Goal: Information Seeking & Learning: Find specific fact

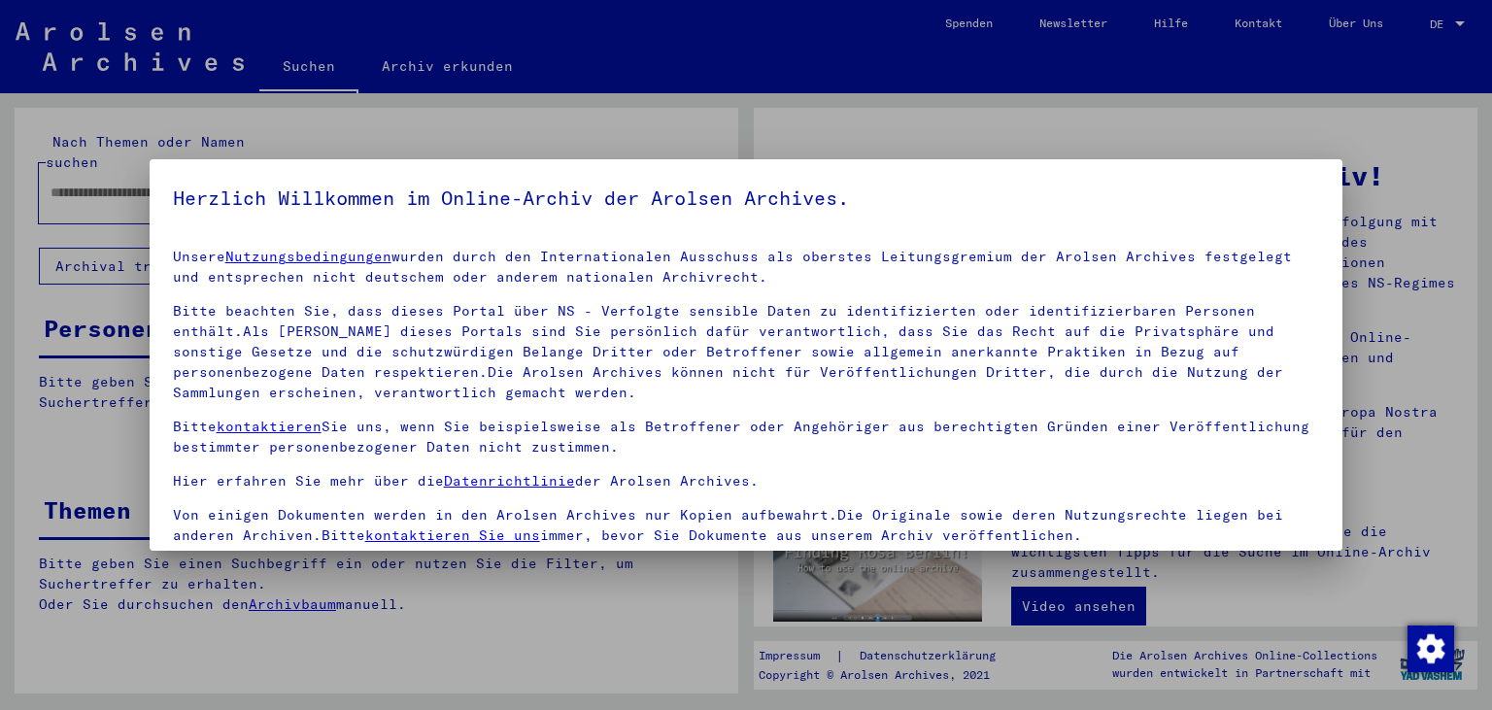
type input "**********"
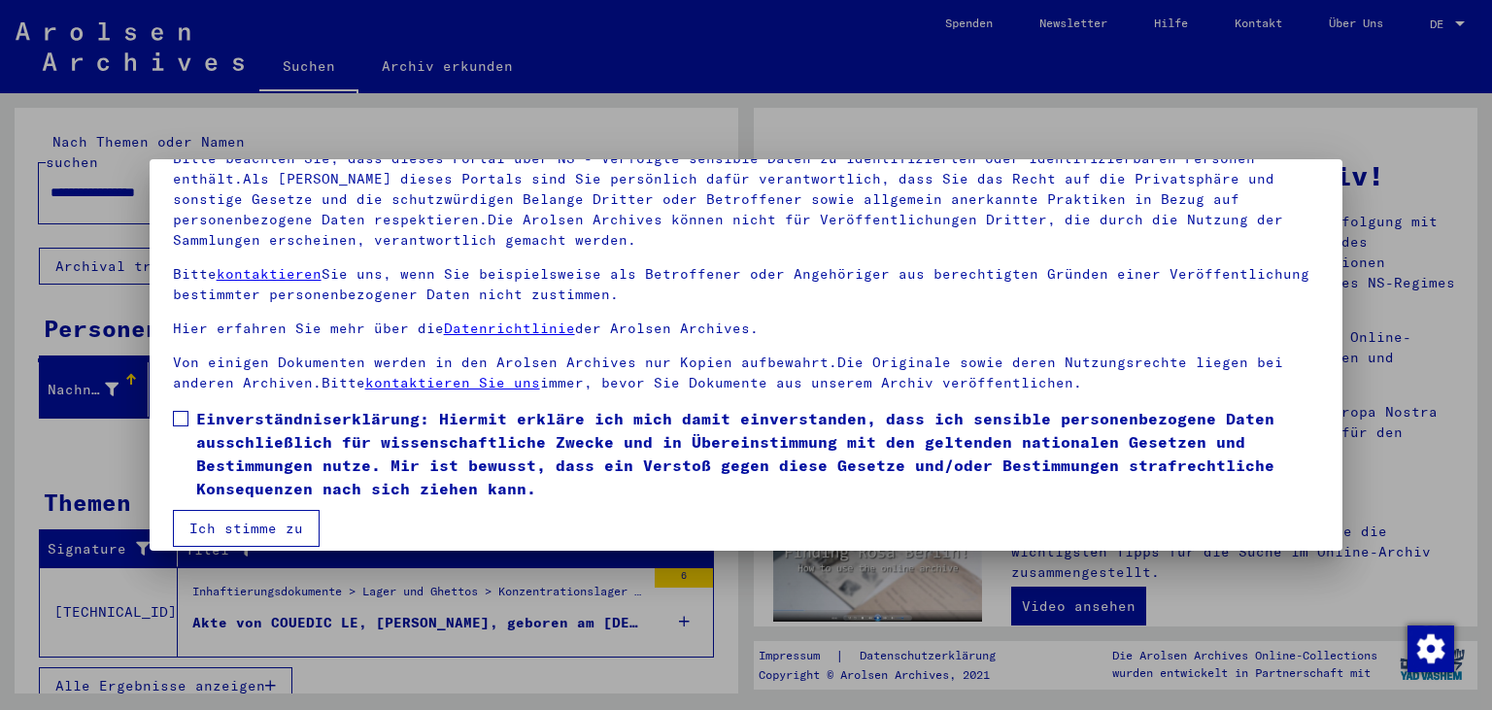
scroll to position [168, 0]
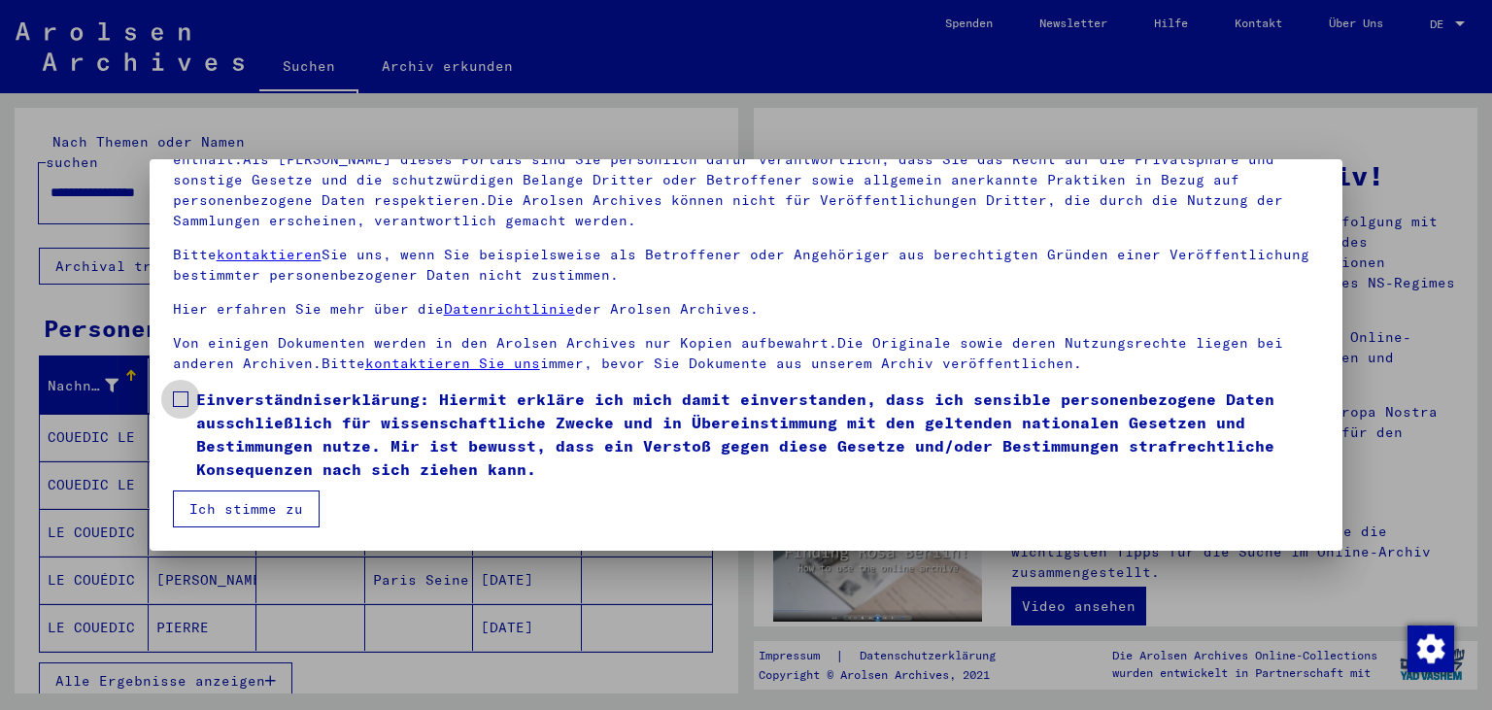
click at [188, 396] on label "Einverständniserklärung: Hiermit erkläre ich mich damit einverstanden, dass ich…" at bounding box center [746, 434] width 1147 height 93
drag, startPoint x: 275, startPoint y: 503, endPoint x: 358, endPoint y: 519, distance: 84.0
click at [275, 505] on button "Ich stimme zu" at bounding box center [246, 509] width 147 height 37
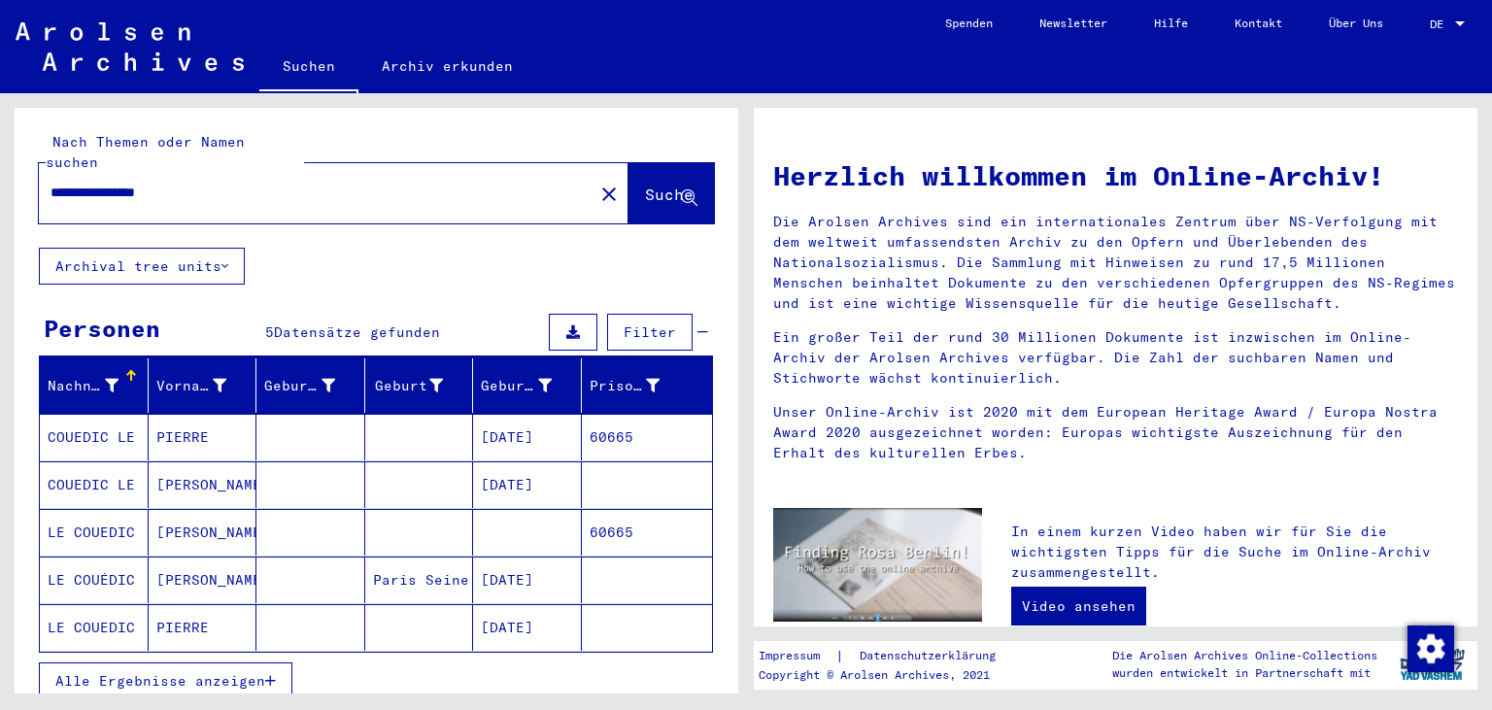
click at [275, 674] on icon "button" at bounding box center [270, 681] width 11 height 14
click at [538, 605] on mat-cell "[DATE]" at bounding box center [527, 627] width 109 height 47
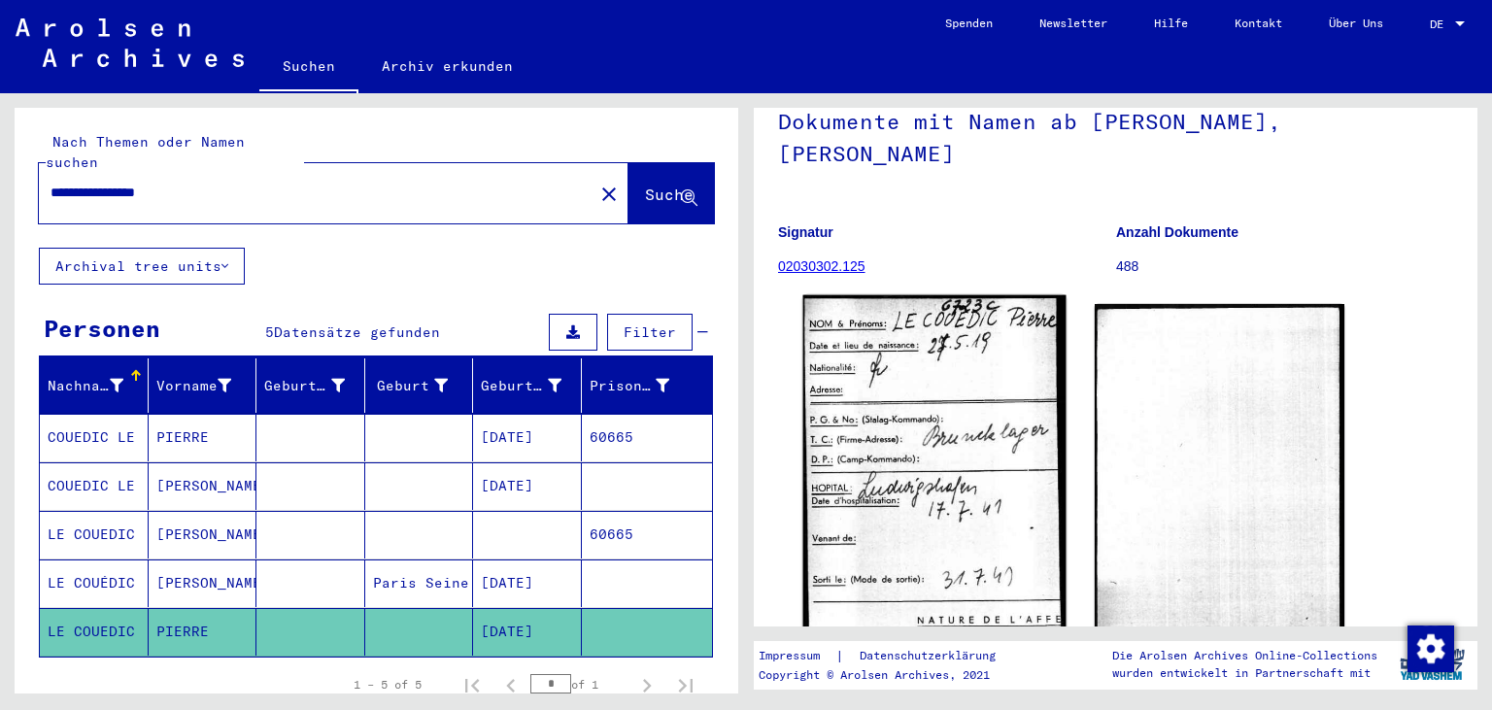
scroll to position [214, 0]
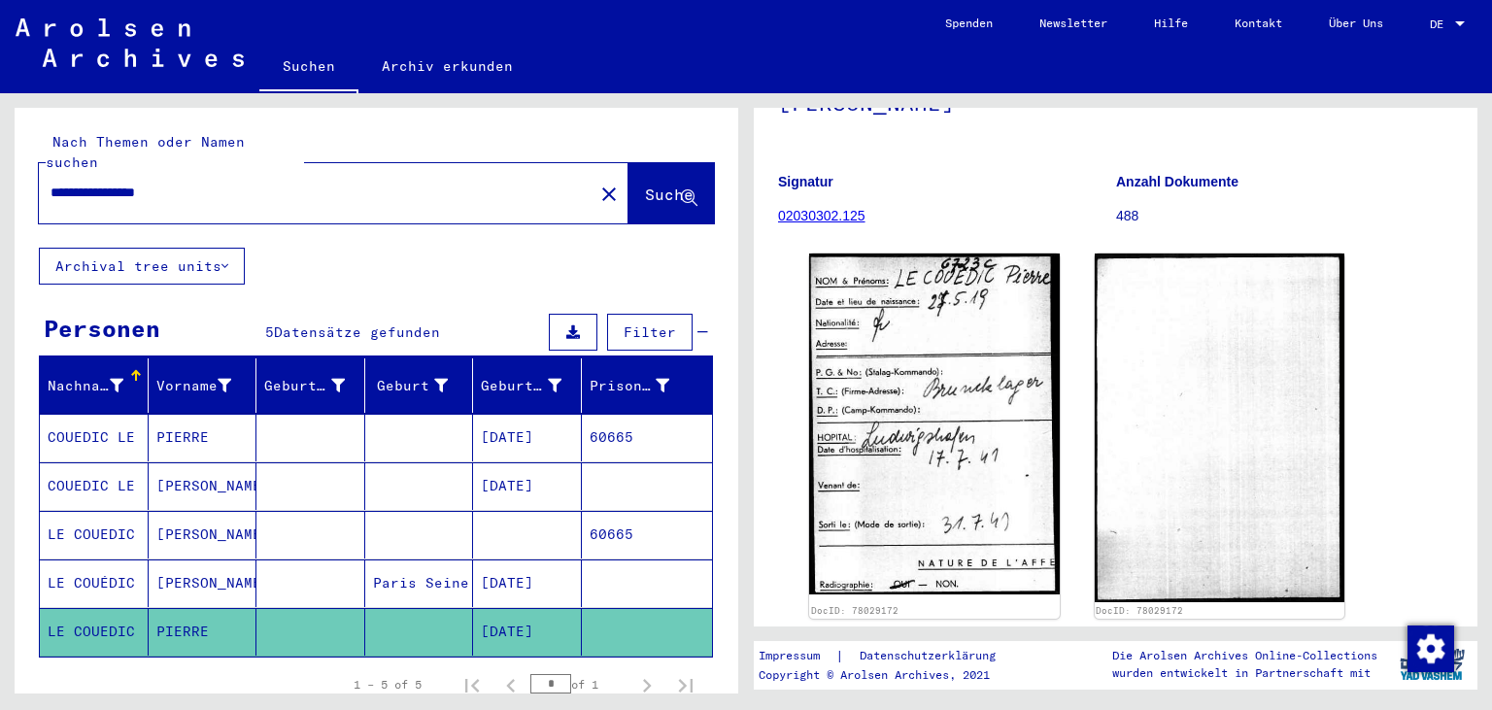
click at [514, 560] on mat-cell "[DATE]" at bounding box center [527, 584] width 109 height 48
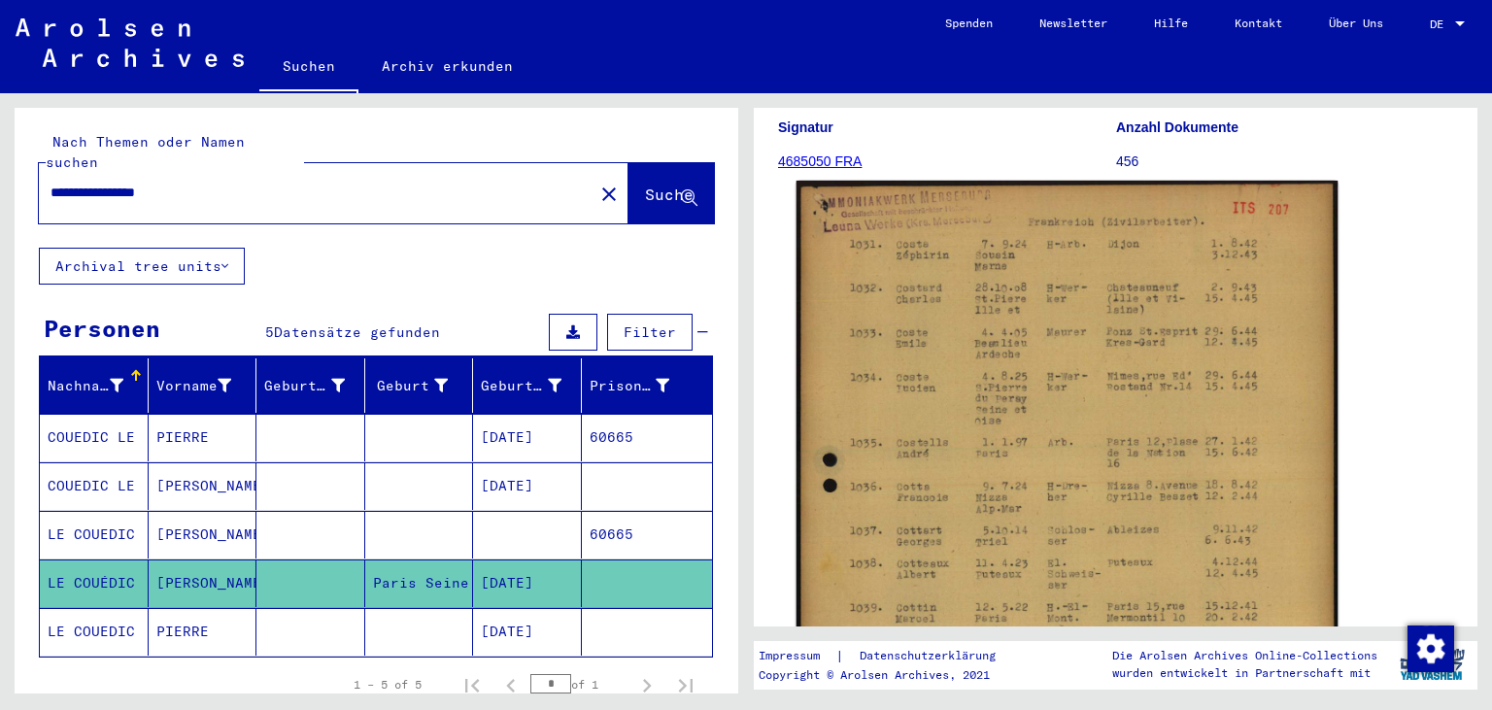
scroll to position [322, 0]
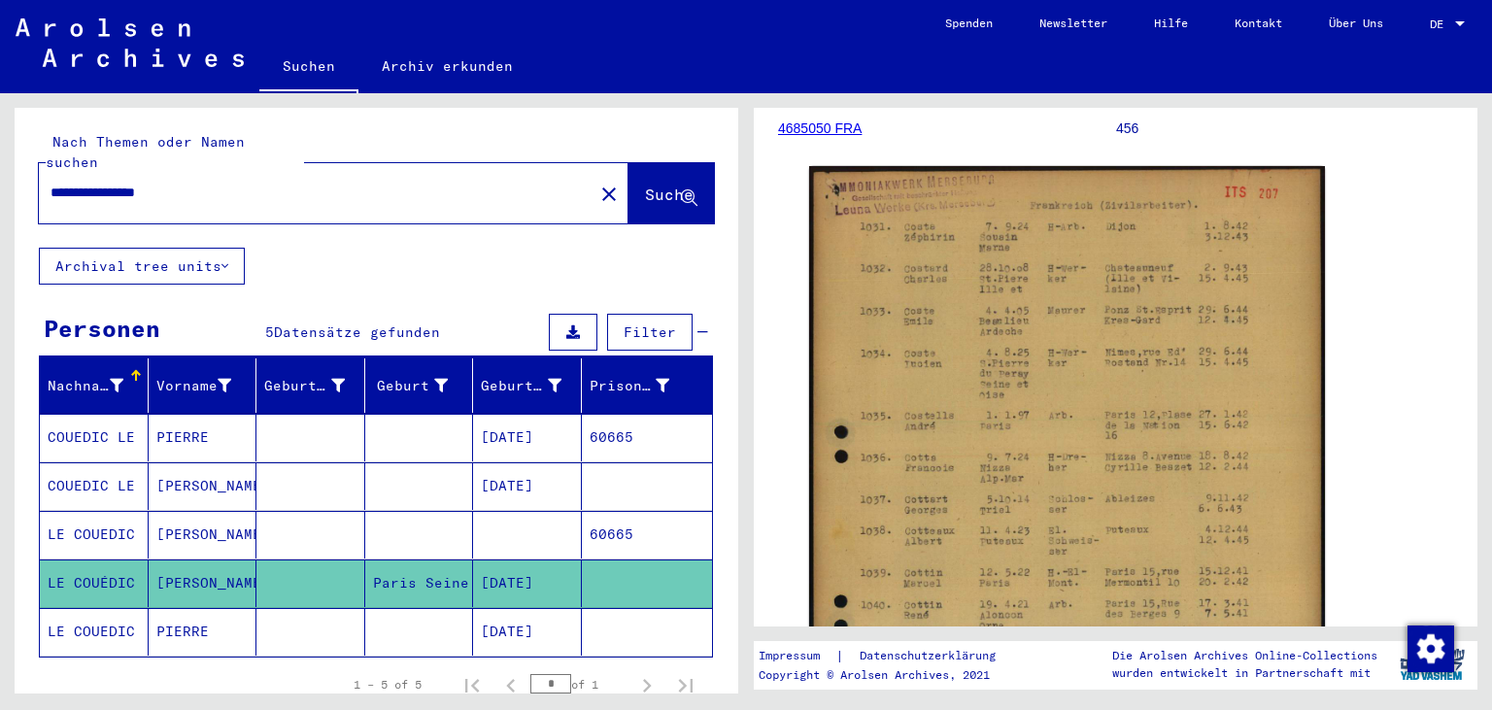
click at [606, 514] on mat-cell "60665" at bounding box center [647, 535] width 131 height 48
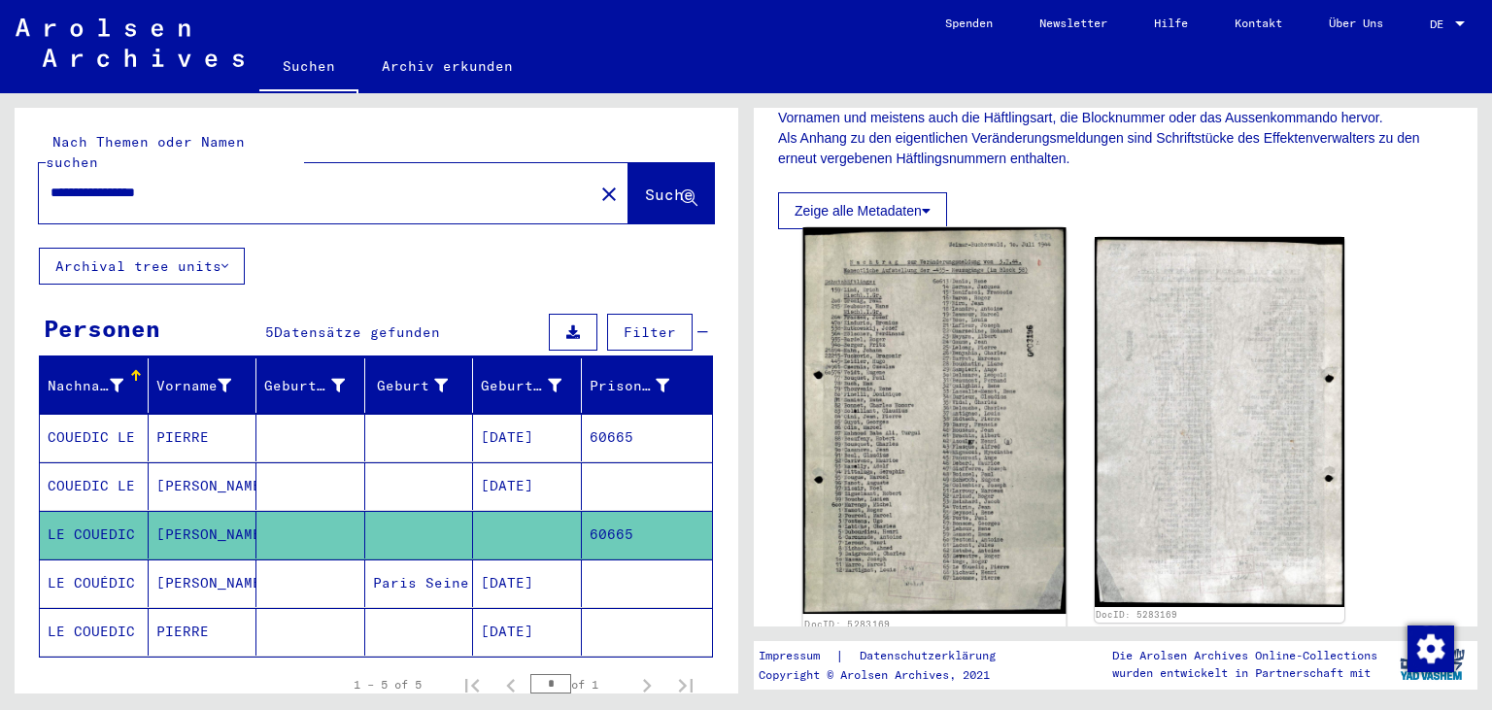
scroll to position [428, 0]
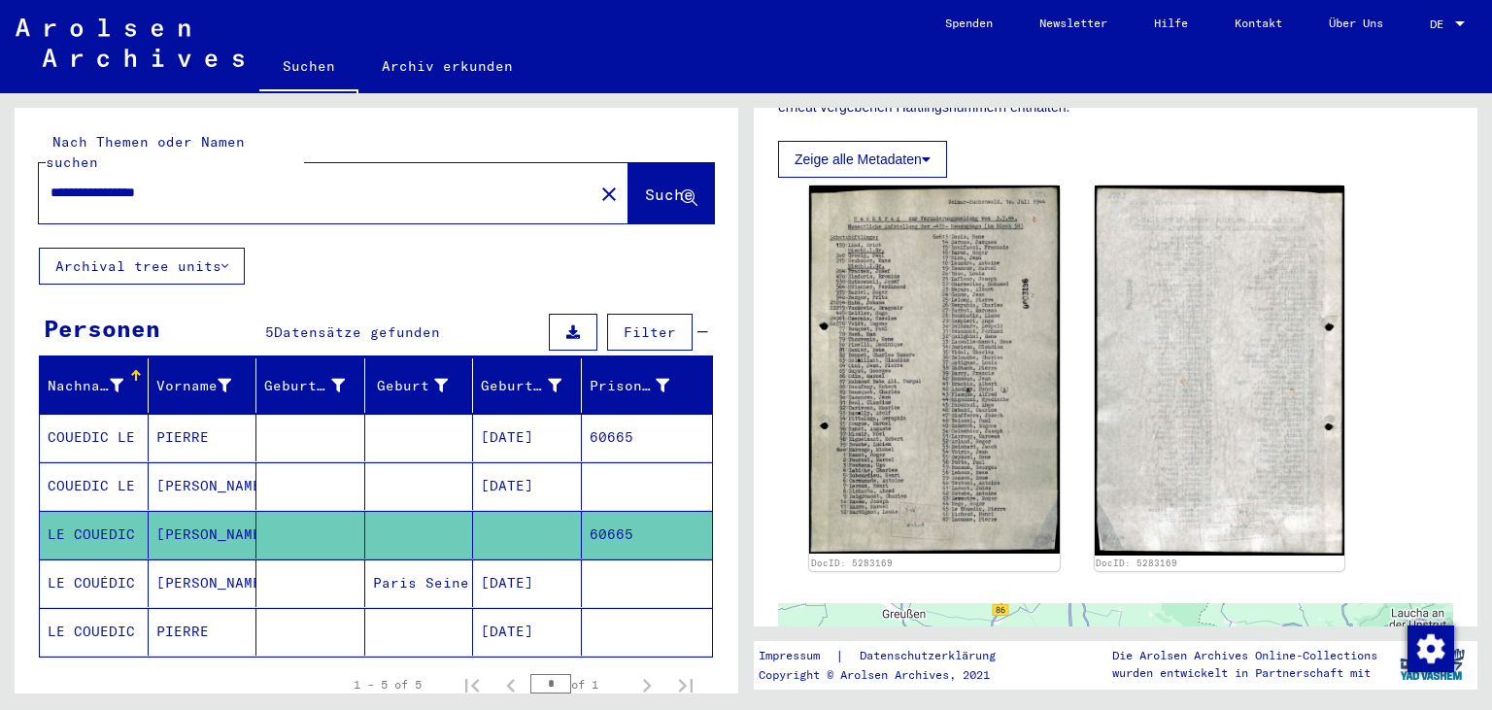
click at [523, 462] on mat-cell "[DATE]" at bounding box center [527, 486] width 109 height 48
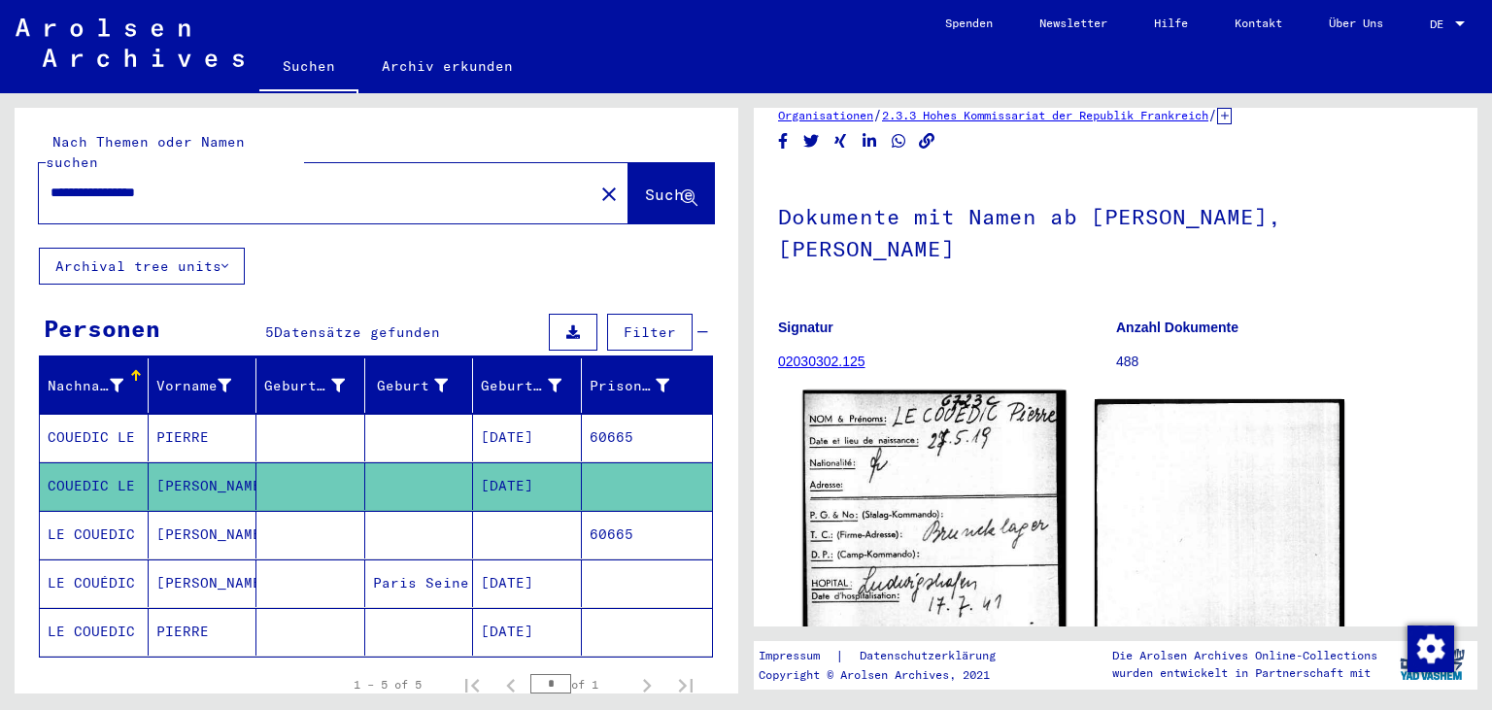
scroll to position [214, 0]
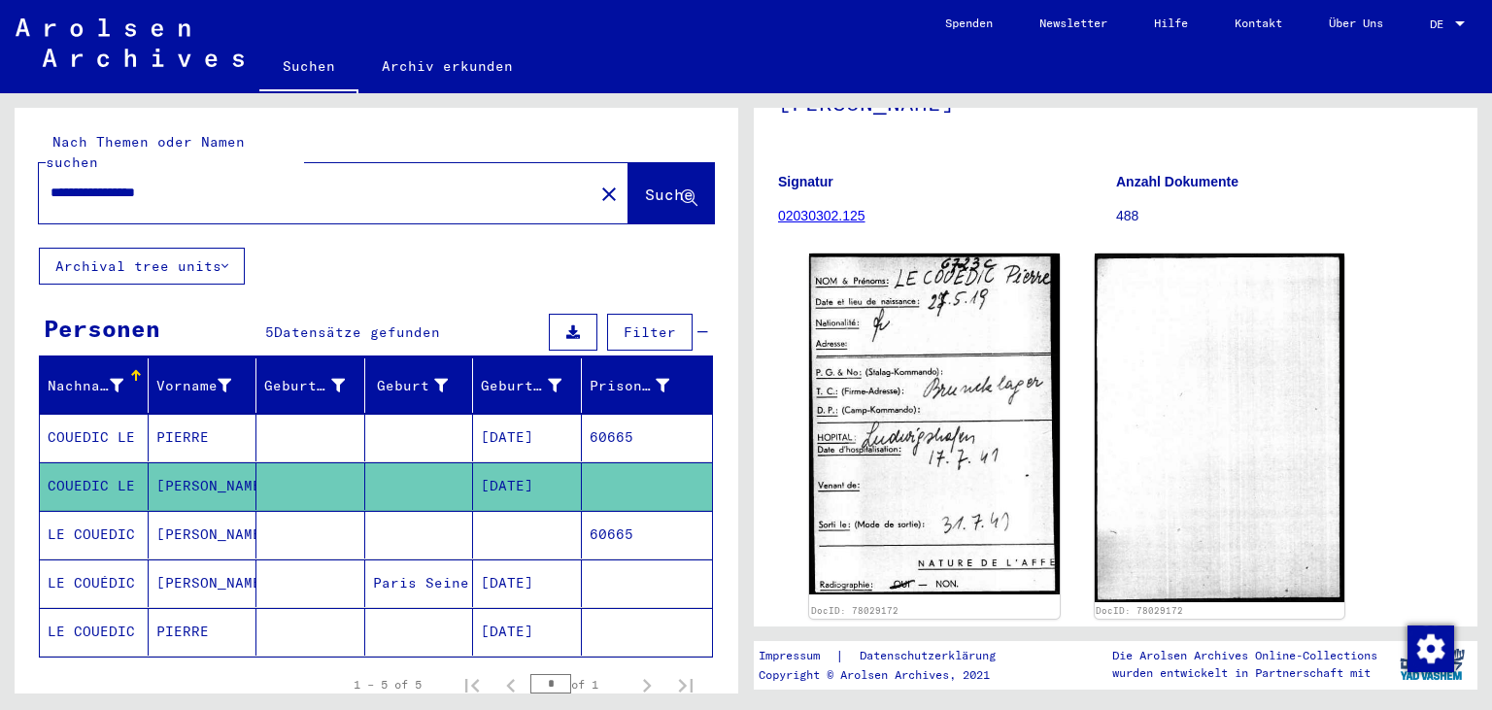
click at [517, 414] on mat-cell "[DATE]" at bounding box center [527, 438] width 109 height 48
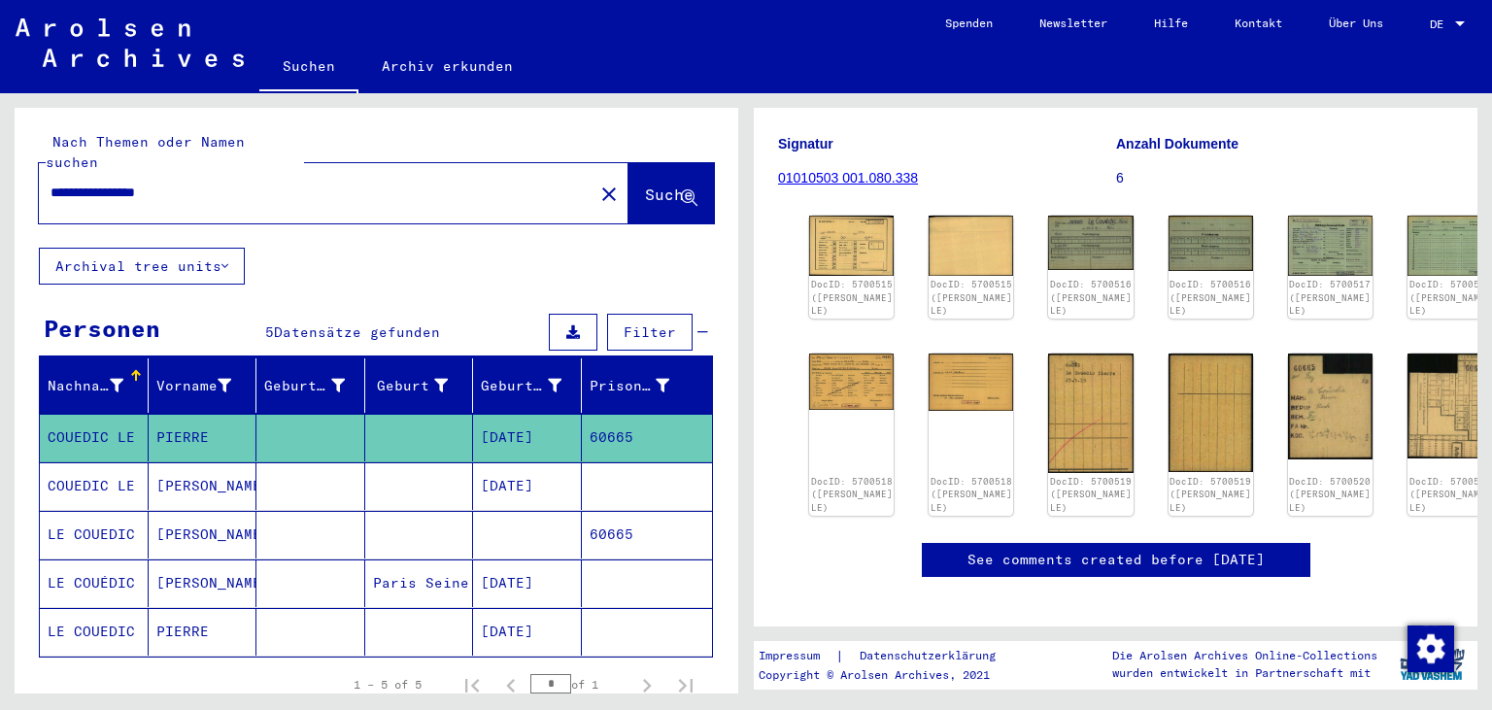
scroll to position [322, 0]
